Goal: Navigation & Orientation: Find specific page/section

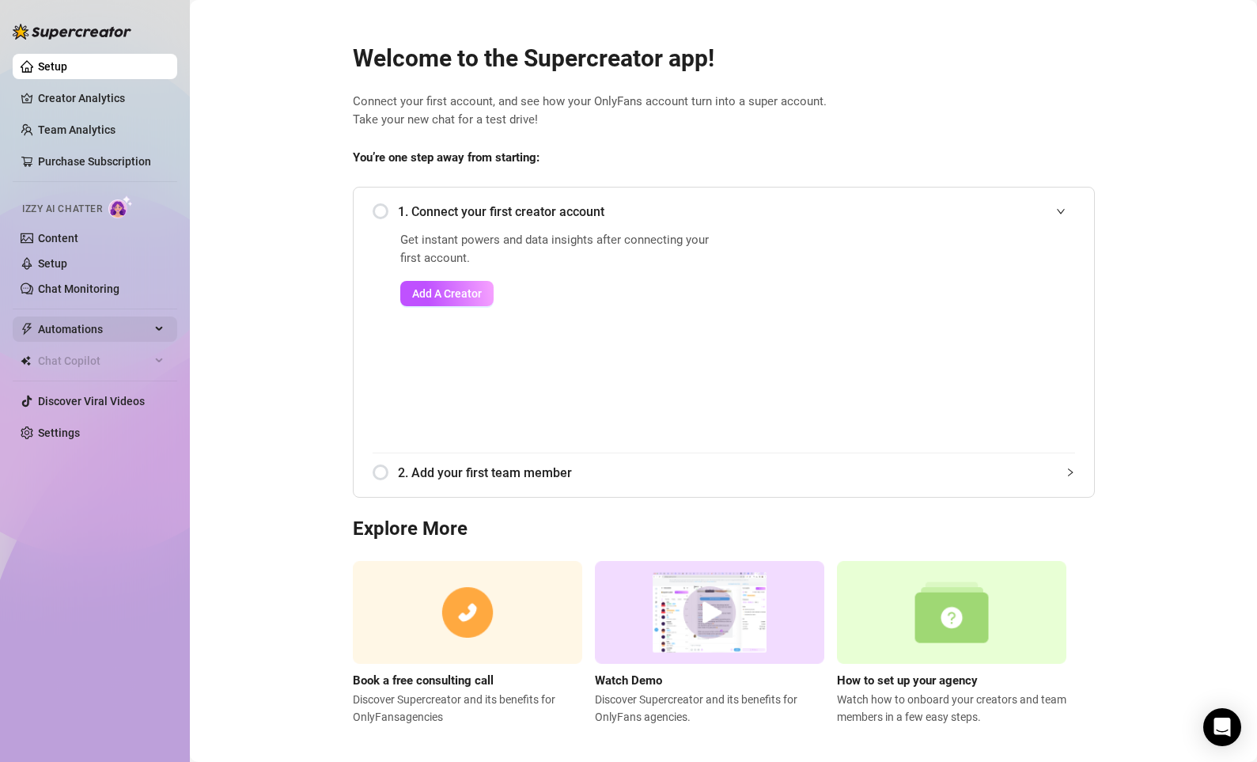
click at [102, 331] on span "Automations" at bounding box center [94, 328] width 112 height 25
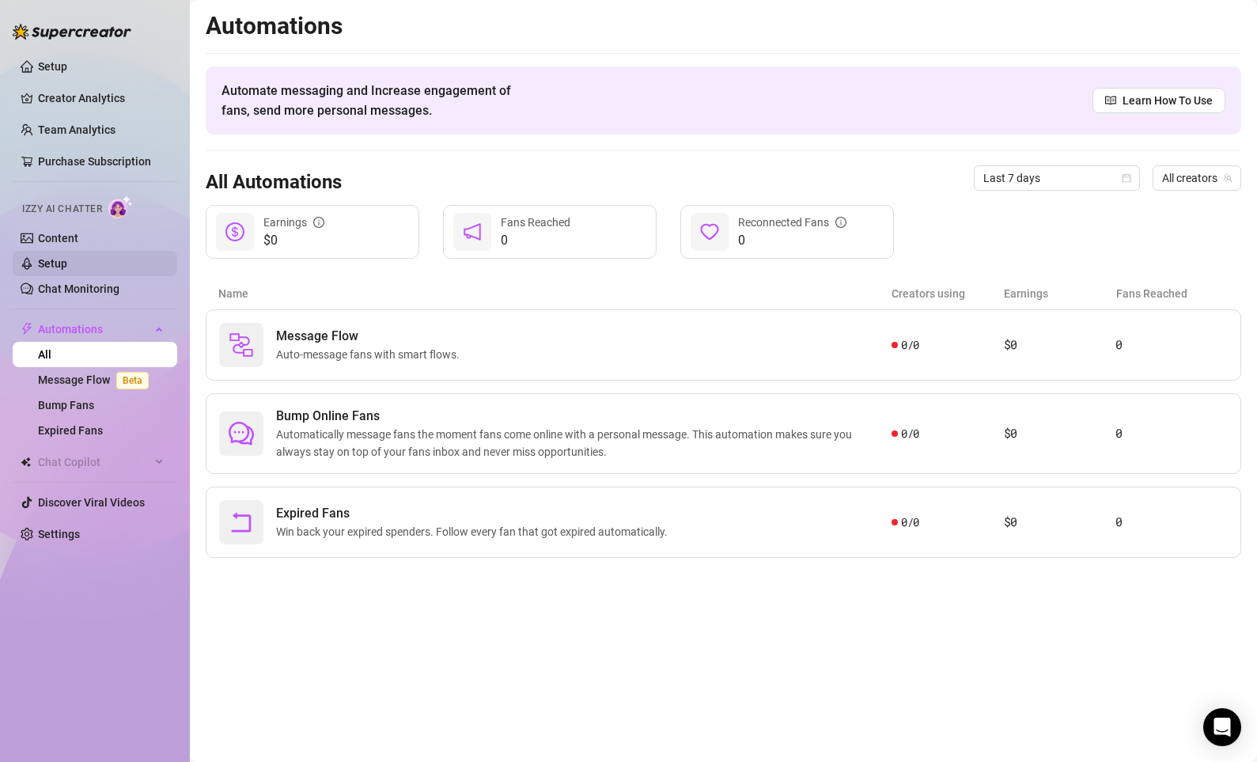
click at [67, 264] on link "Setup" at bounding box center [52, 263] width 29 height 13
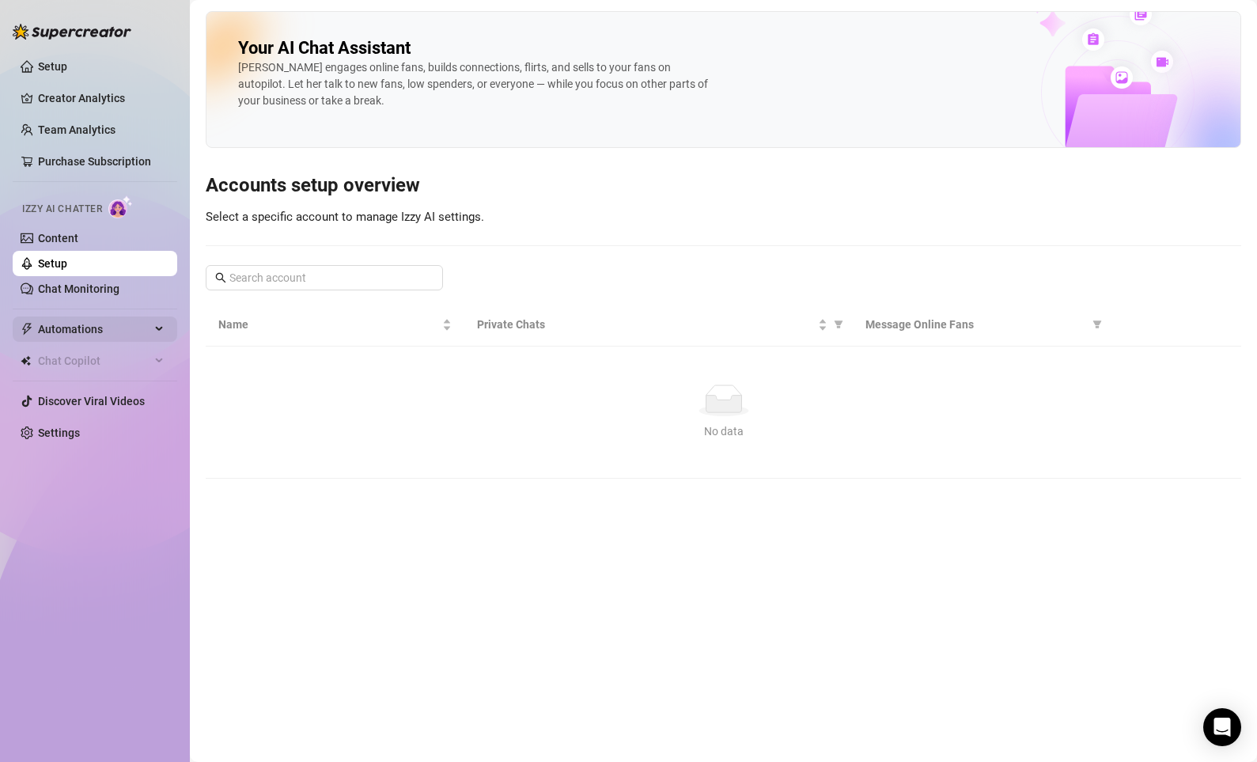
click at [104, 331] on span "Automations" at bounding box center [94, 328] width 112 height 25
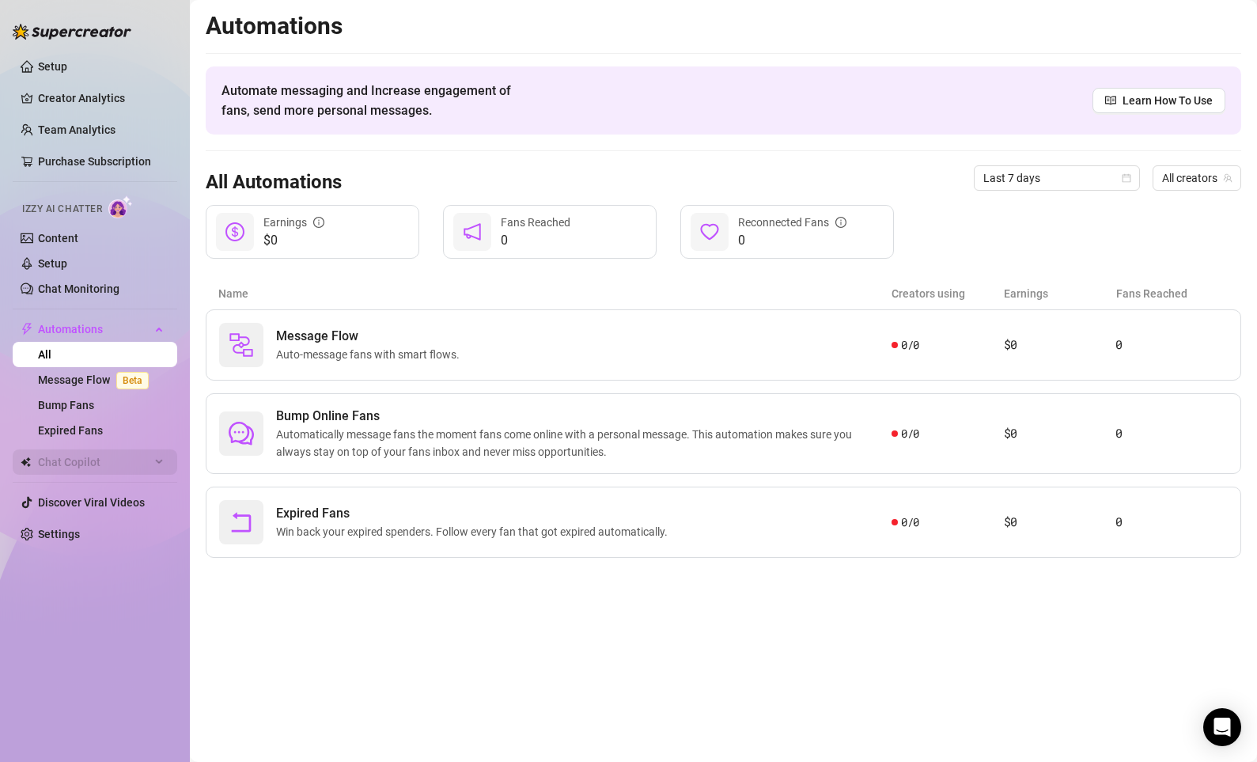
click at [93, 462] on span "Chat Copilot" at bounding box center [94, 461] width 112 height 25
click at [138, 462] on span "Chat Copilot" at bounding box center [94, 461] width 112 height 25
click at [78, 239] on link "Content" at bounding box center [58, 238] width 40 height 13
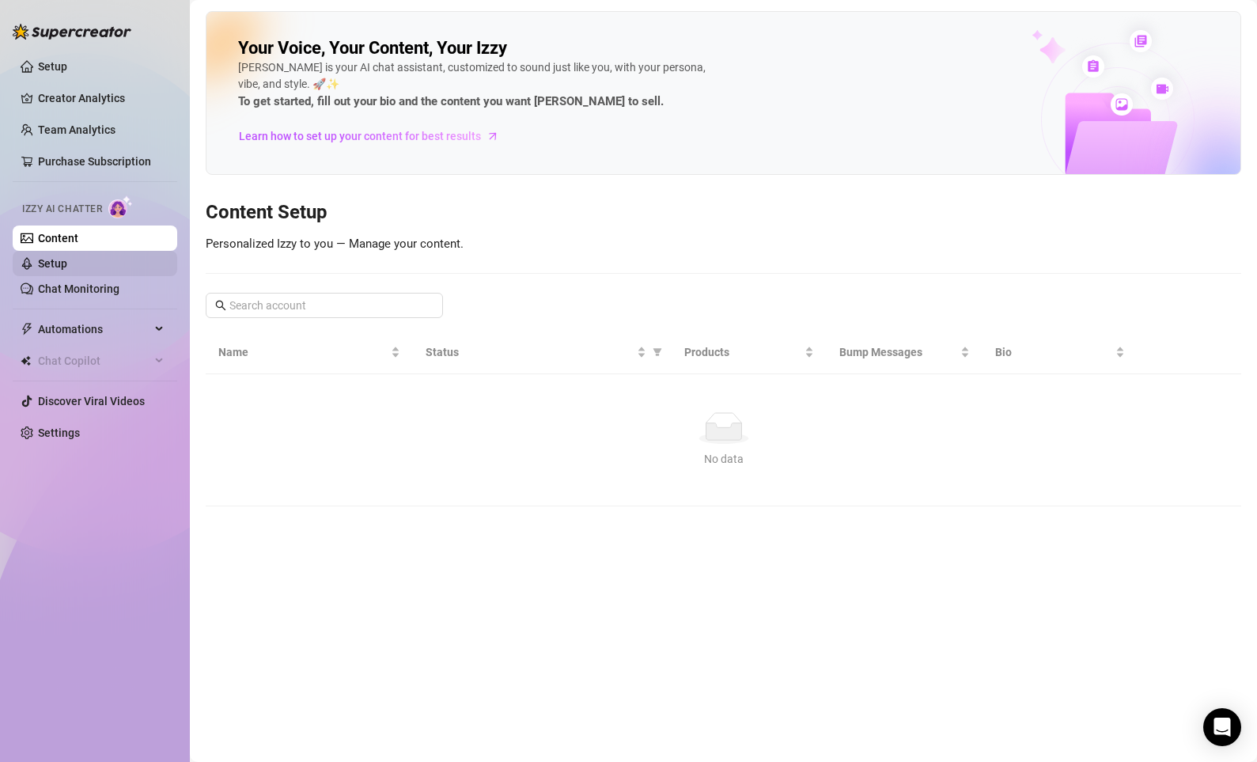
click at [67, 259] on link "Setup" at bounding box center [52, 263] width 29 height 13
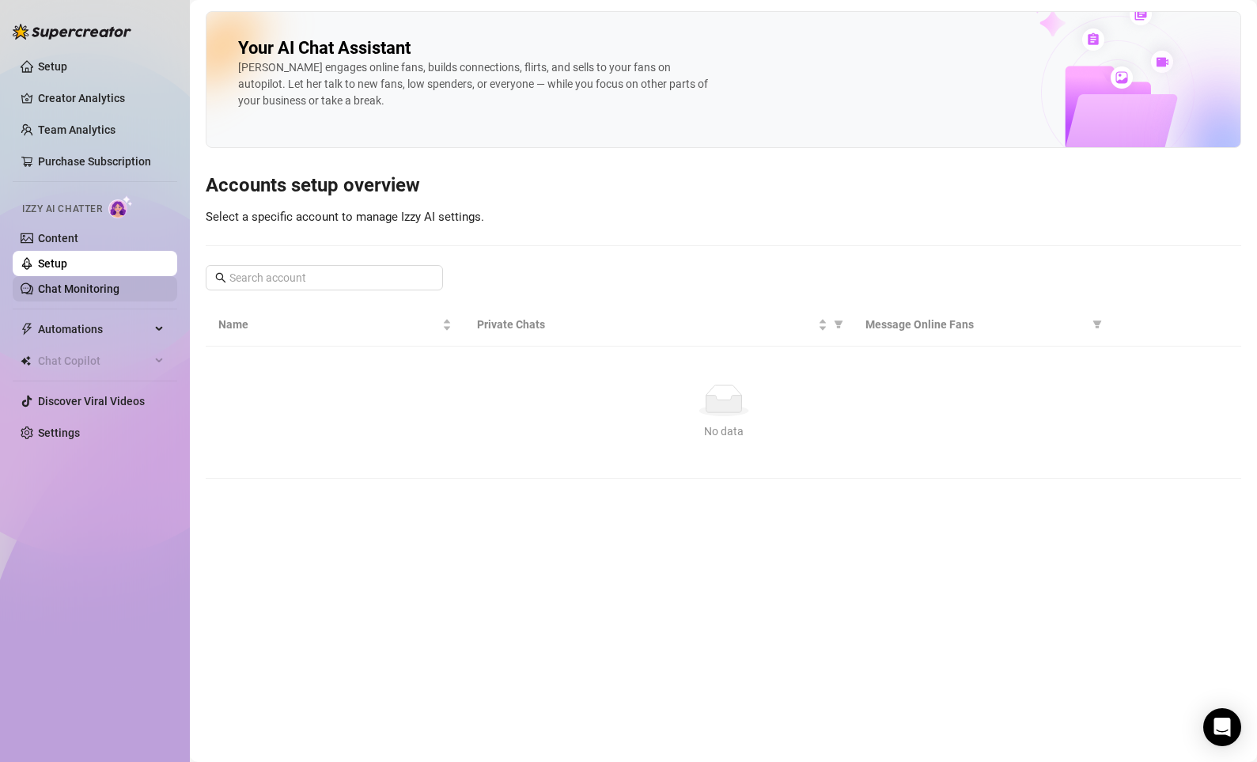
click at [108, 292] on link "Chat Monitoring" at bounding box center [78, 288] width 81 height 13
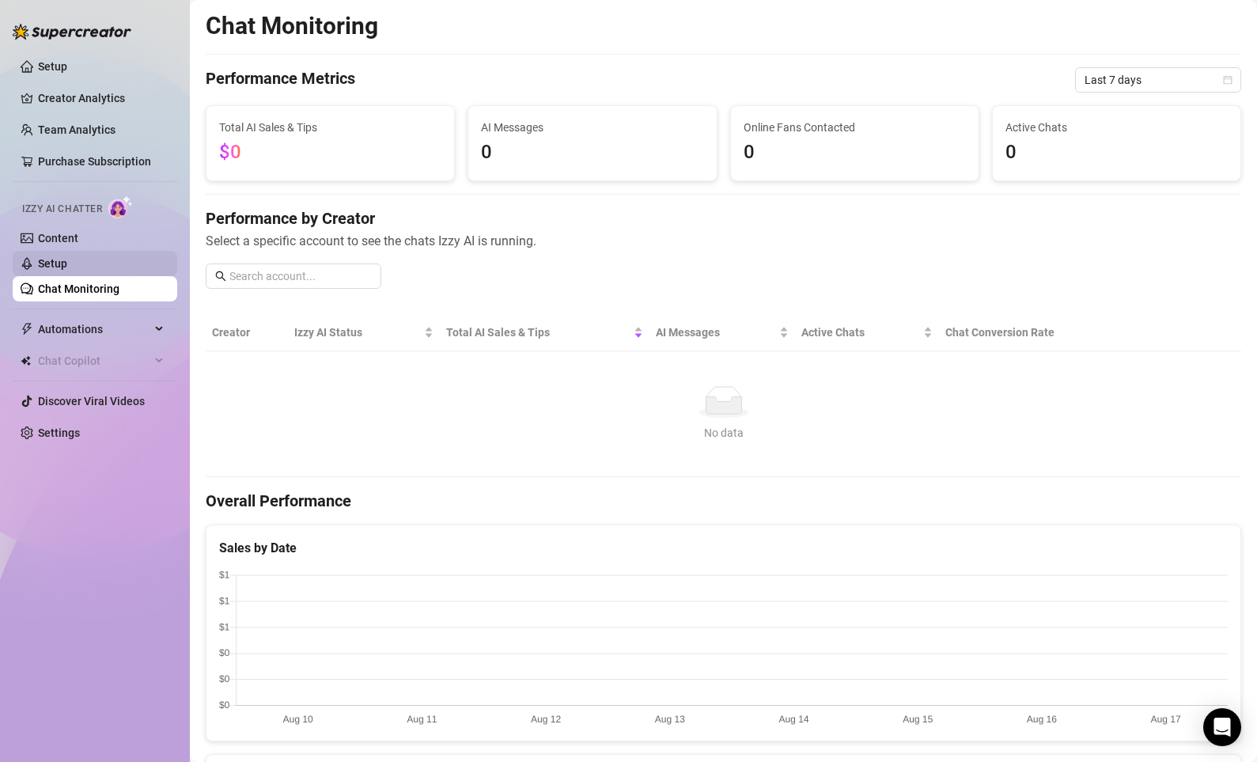
click at [67, 264] on link "Setup" at bounding box center [52, 263] width 29 height 13
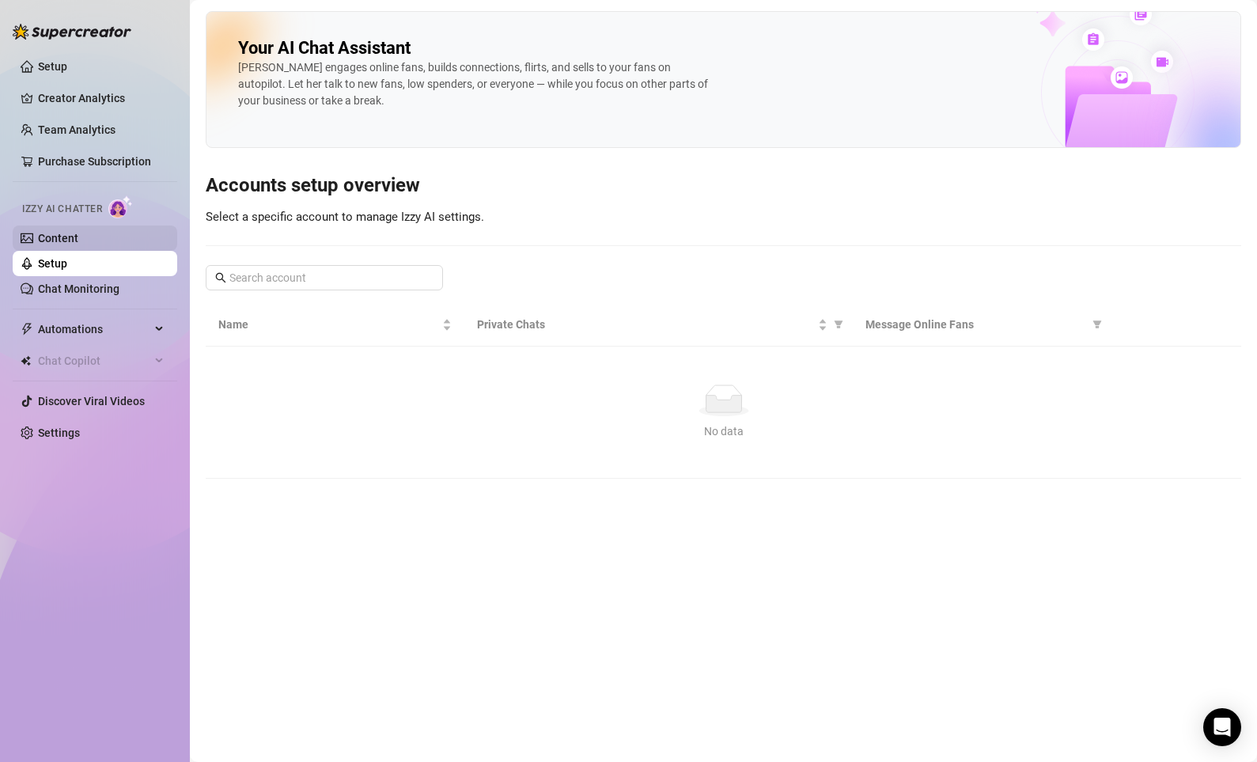
click at [78, 244] on link "Content" at bounding box center [58, 238] width 40 height 13
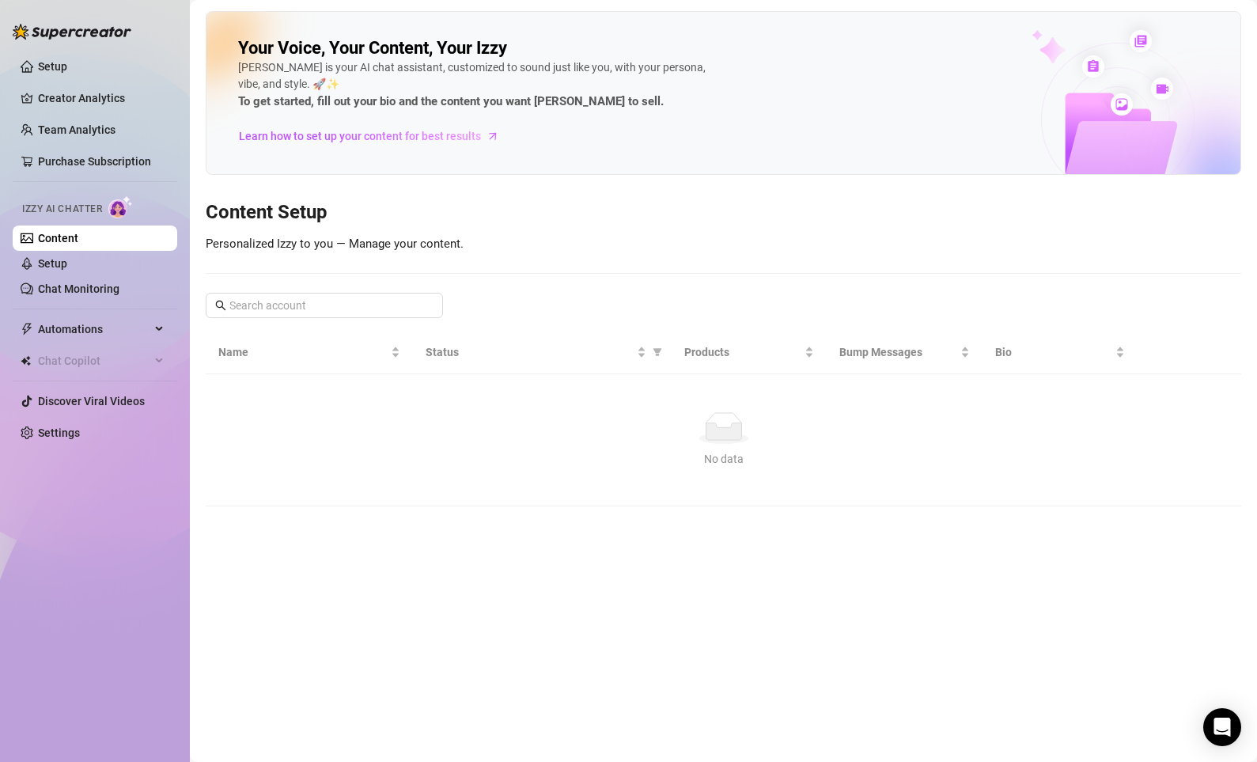
click at [617, 558] on main "Your Voice, Your Content, Your [PERSON_NAME] is your AI chat assistant, customi…" at bounding box center [723, 381] width 1067 height 762
click at [113, 399] on link "Discover Viral Videos" at bounding box center [91, 401] width 107 height 13
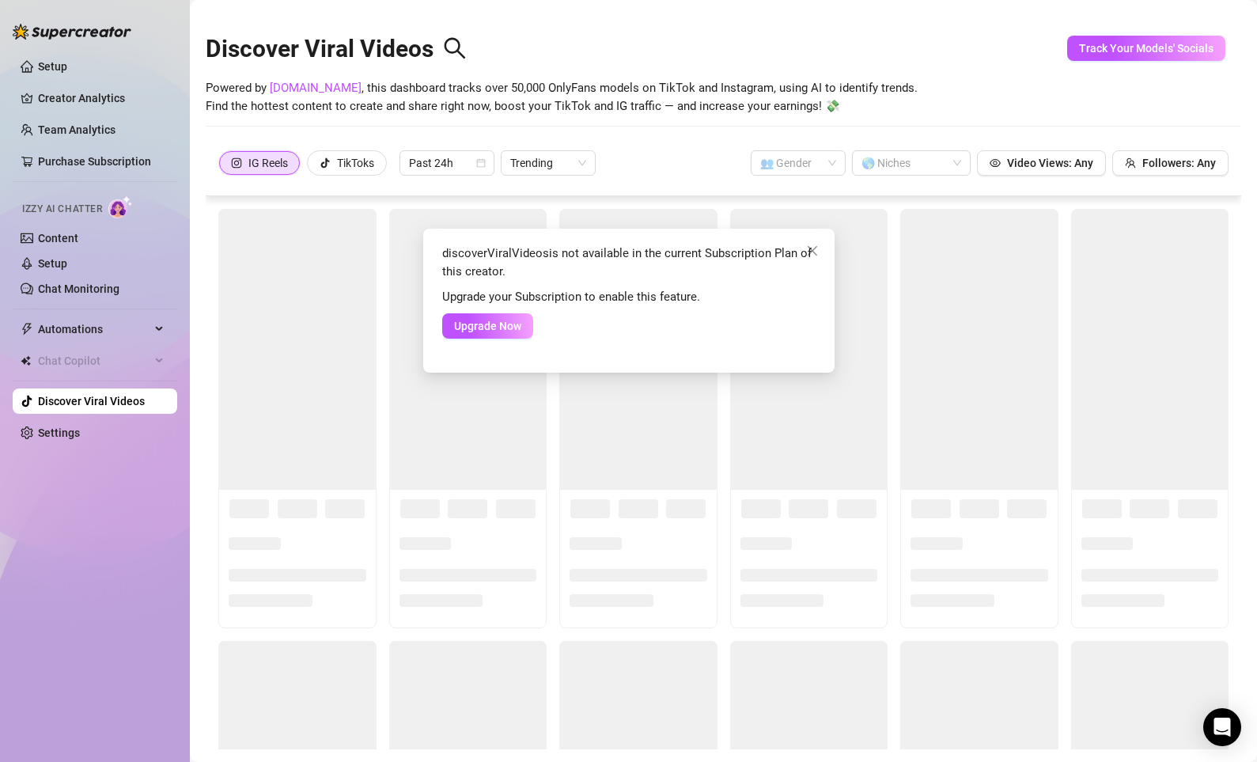
click at [70, 331] on div "discoverViralVideos is not available in the current Subscription Plan of this c…" at bounding box center [628, 381] width 1257 height 762
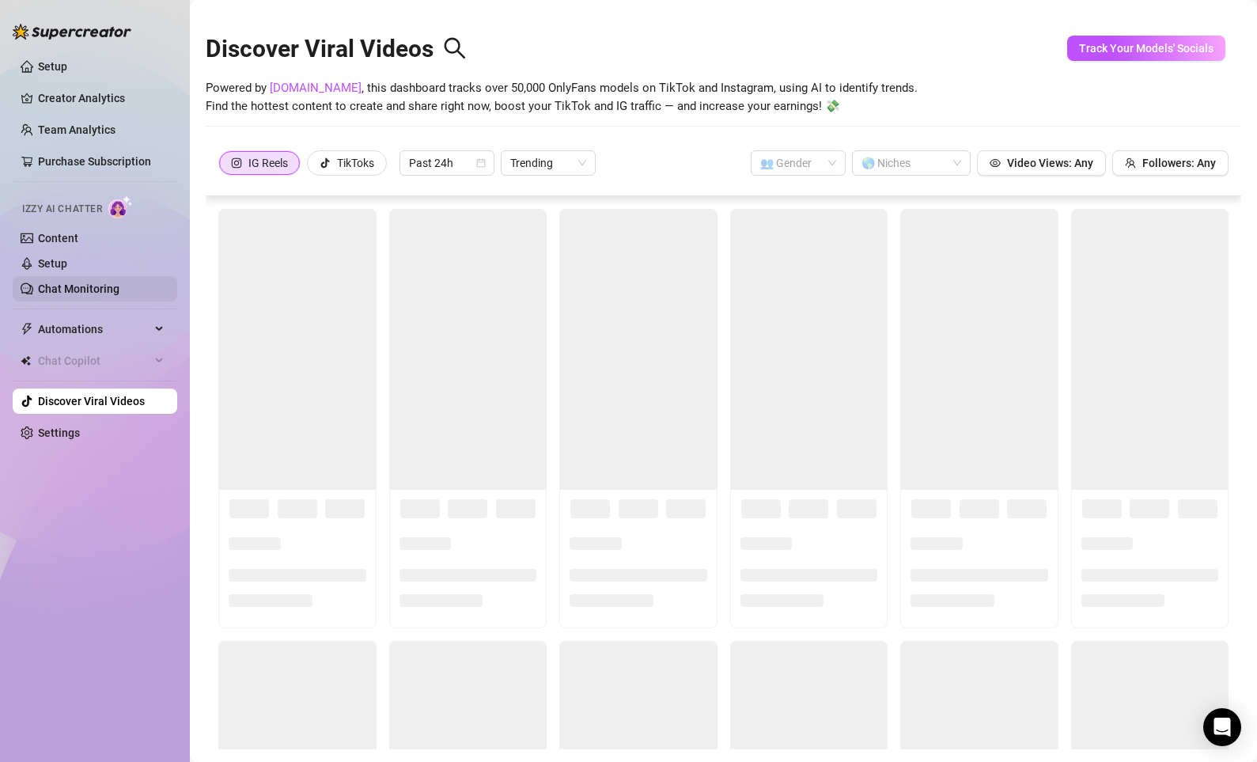
click at [70, 284] on link "Chat Monitoring" at bounding box center [78, 288] width 81 height 13
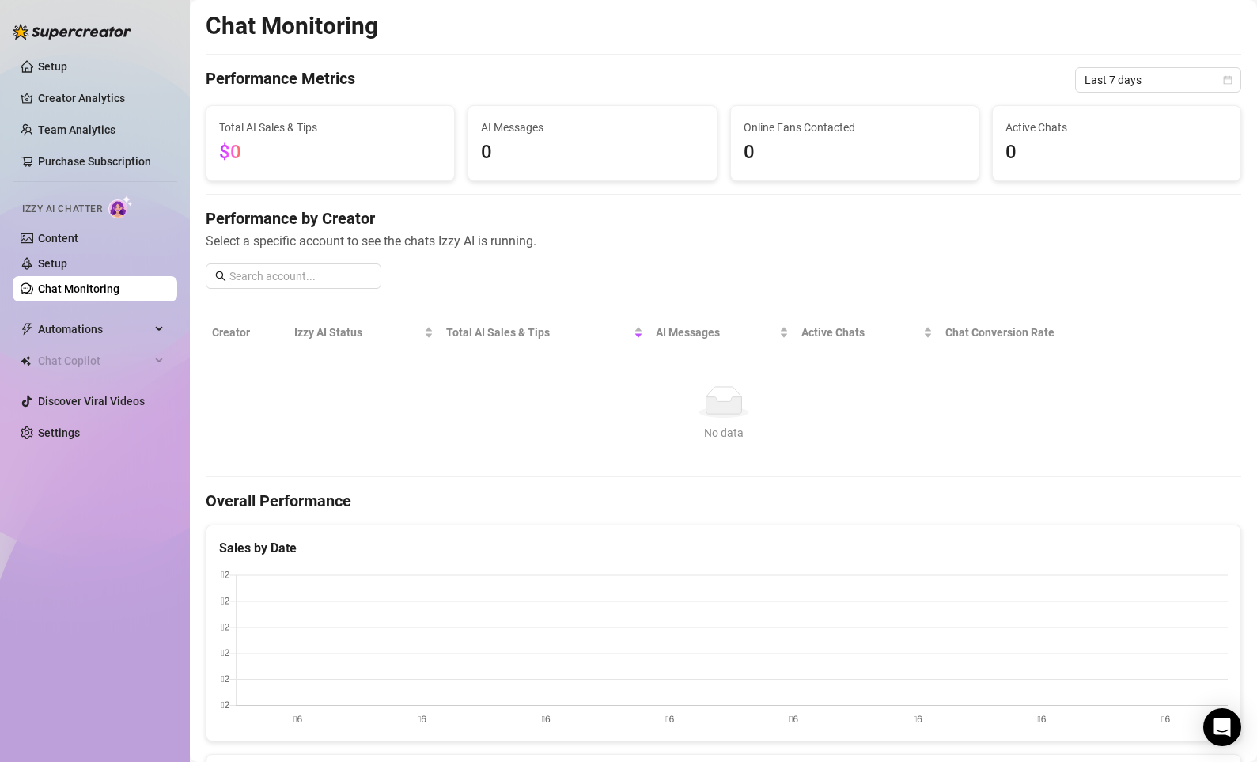
click at [71, 284] on link "Chat Monitoring" at bounding box center [78, 288] width 81 height 13
